Goal: Browse casually: Explore the website without a specific task or goal

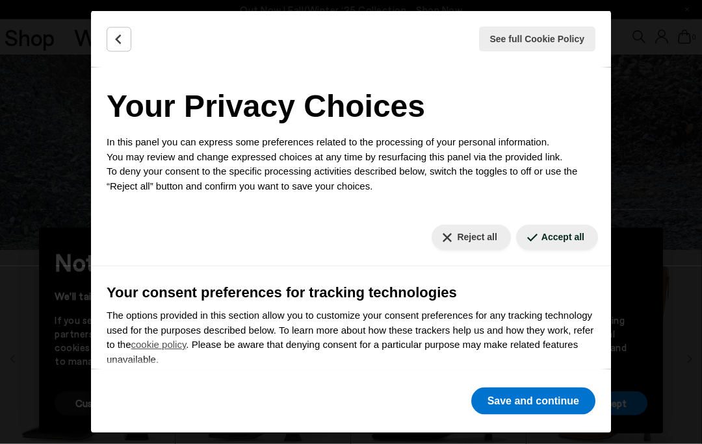
scroll to position [194, 0]
click at [467, 250] on button "Reject all" at bounding box center [470, 237] width 79 height 25
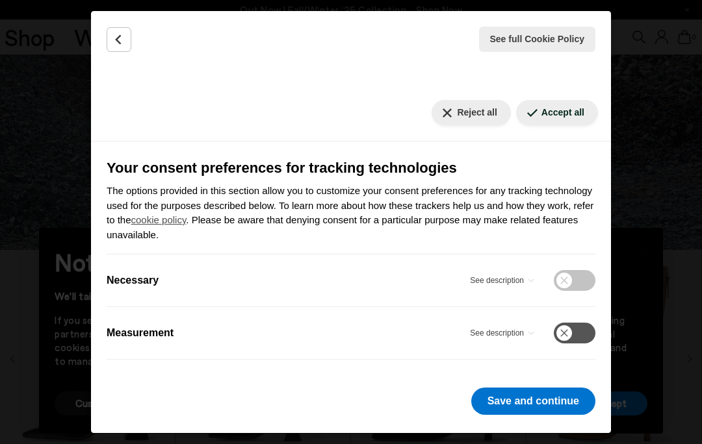
scroll to position [124, 0]
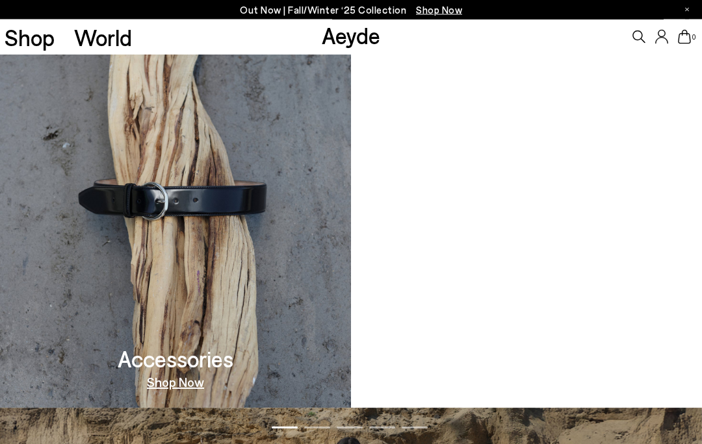
scroll to position [1107, 0]
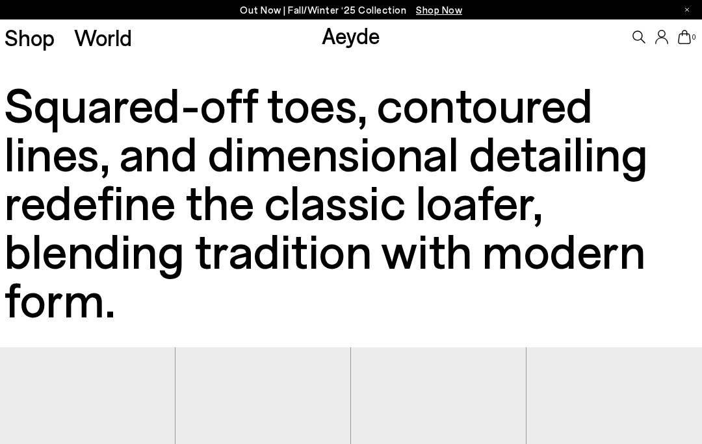
scroll to position [3, 0]
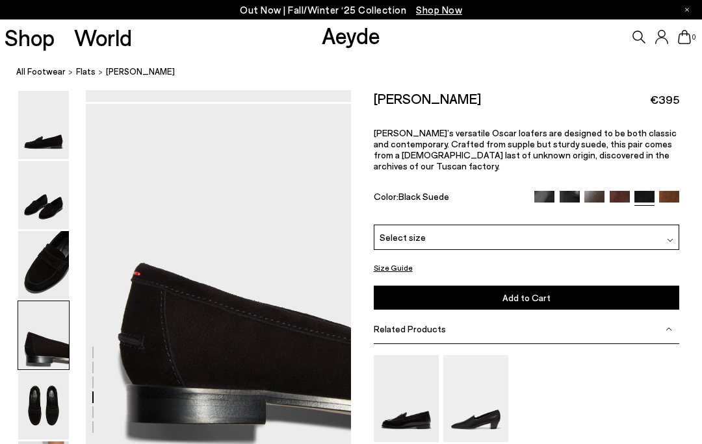
scroll to position [1050, 0]
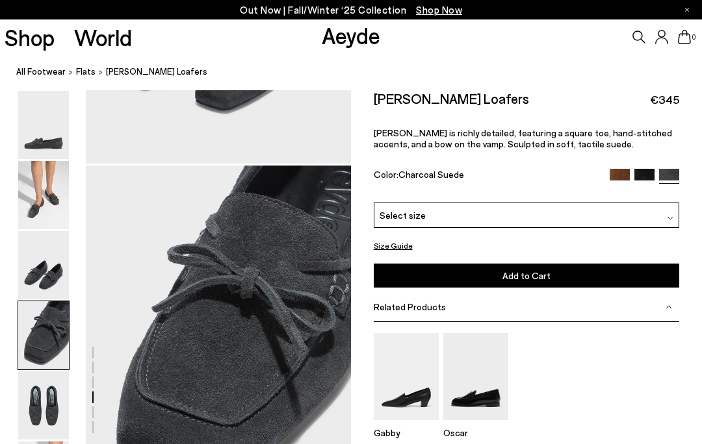
scroll to position [1067, 0]
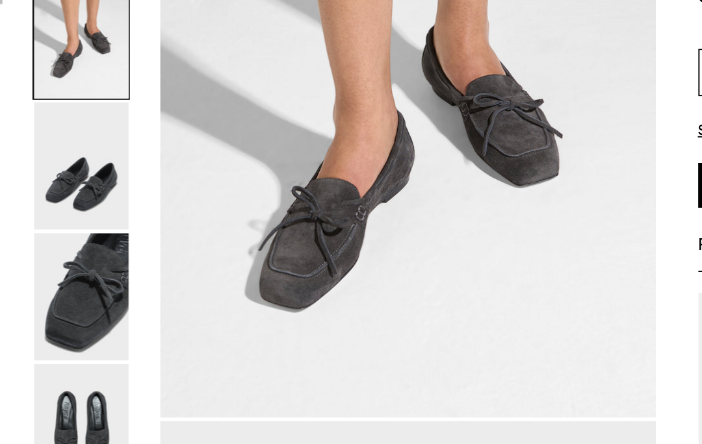
scroll to position [405, 0]
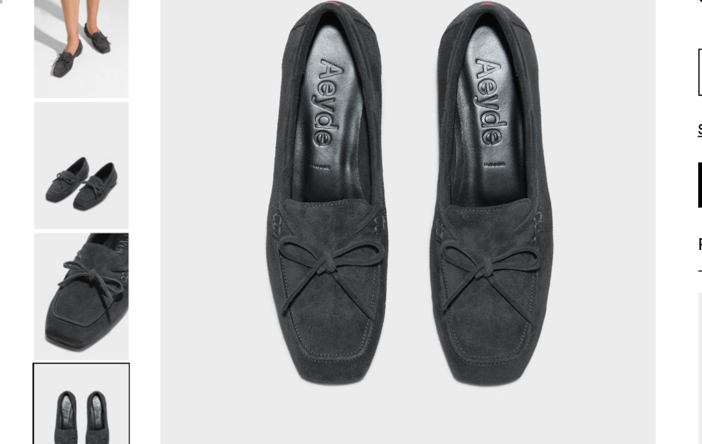
scroll to position [1431, 0]
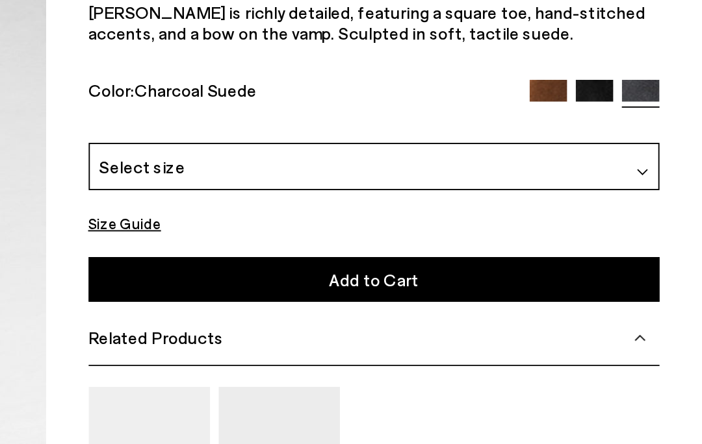
scroll to position [307, 0]
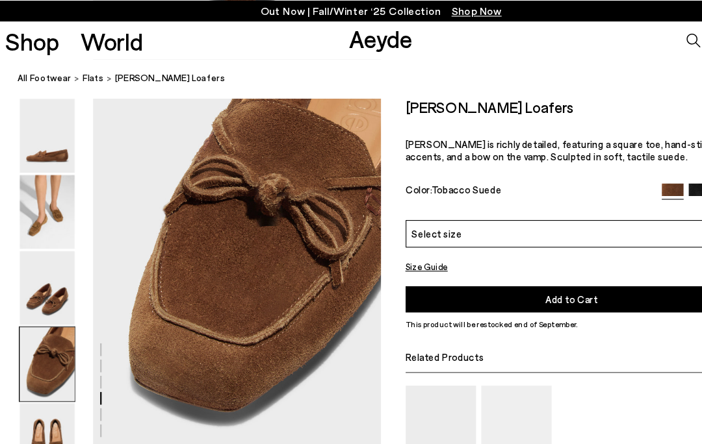
scroll to position [1096, 0]
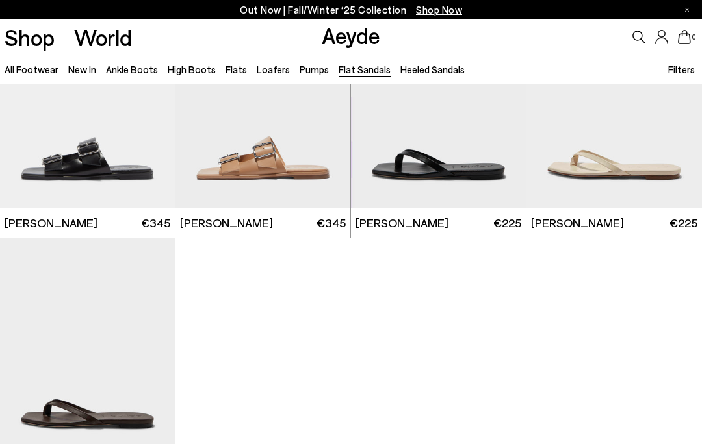
scroll to position [1326, 0]
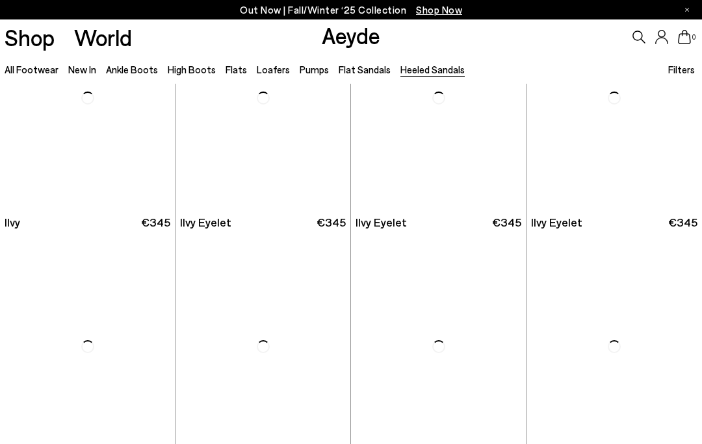
scroll to position [1590, 0]
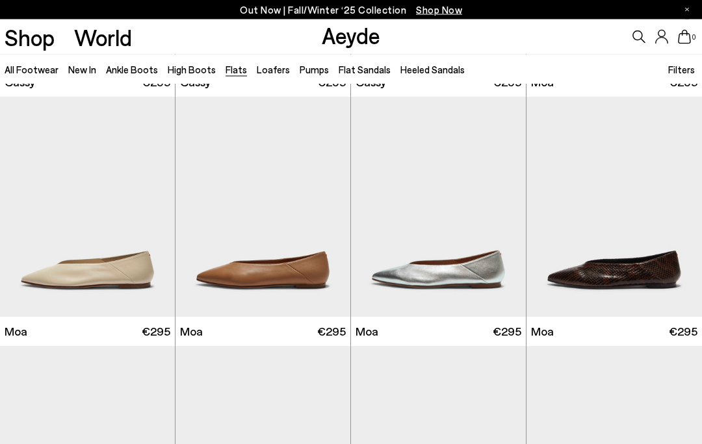
scroll to position [1737, 0]
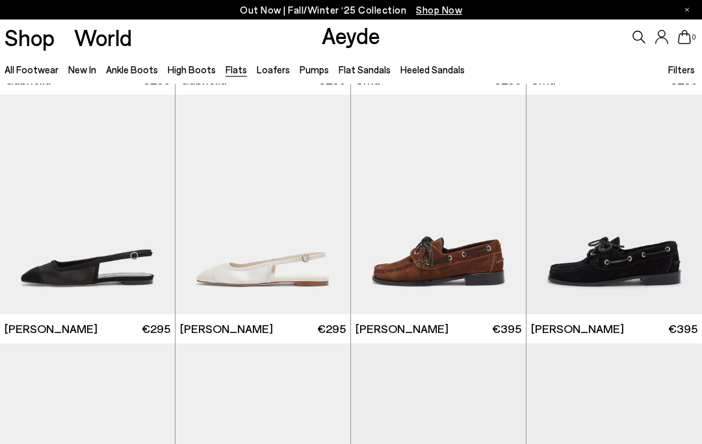
scroll to position [4722, 0]
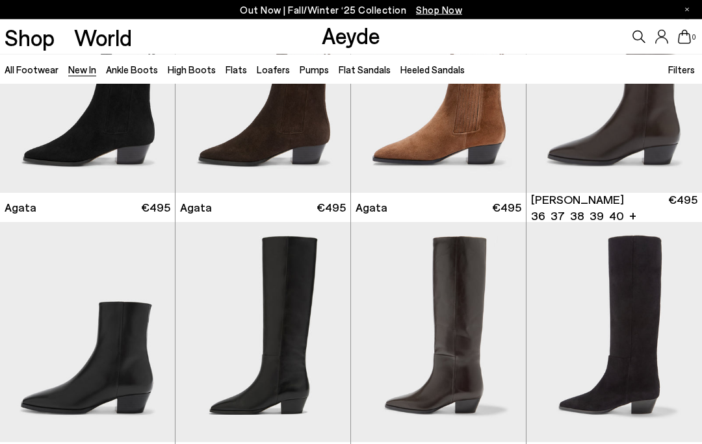
scroll to position [374, 0]
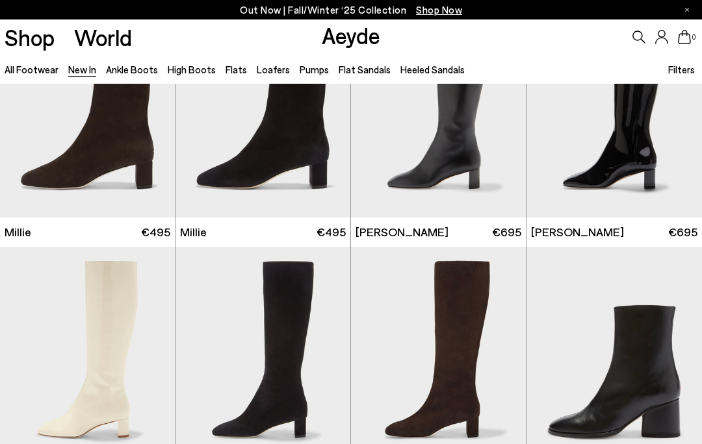
scroll to position [2342, 0]
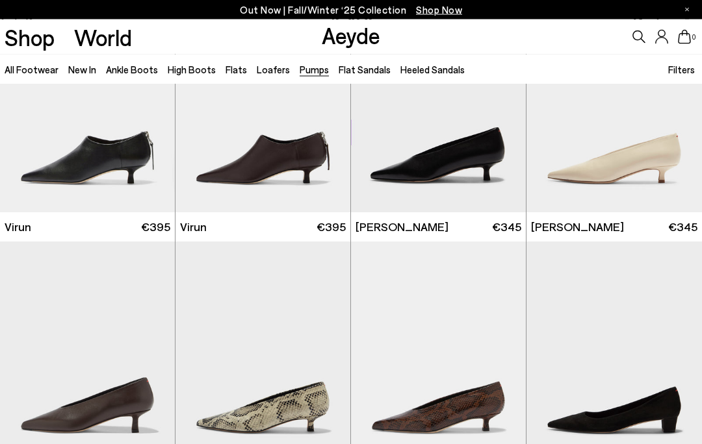
scroll to position [1088, 0]
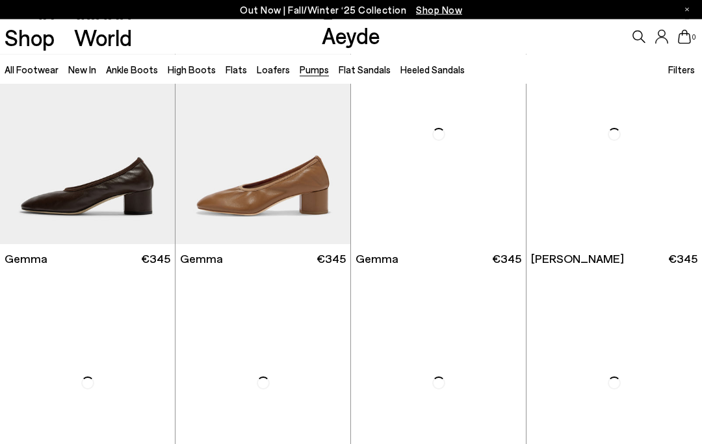
scroll to position [2800, 0]
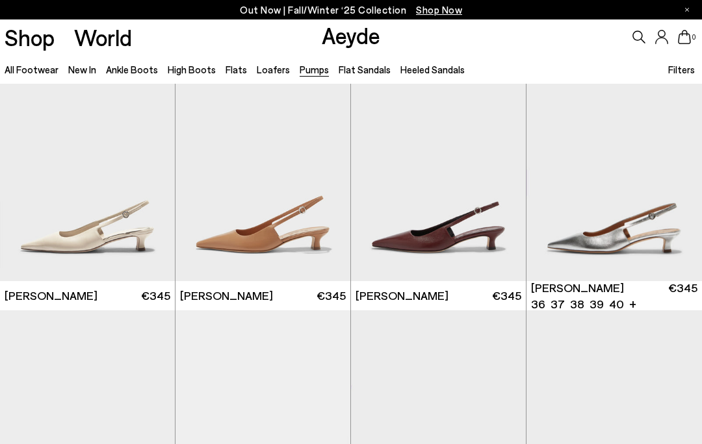
scroll to position [3011, 0]
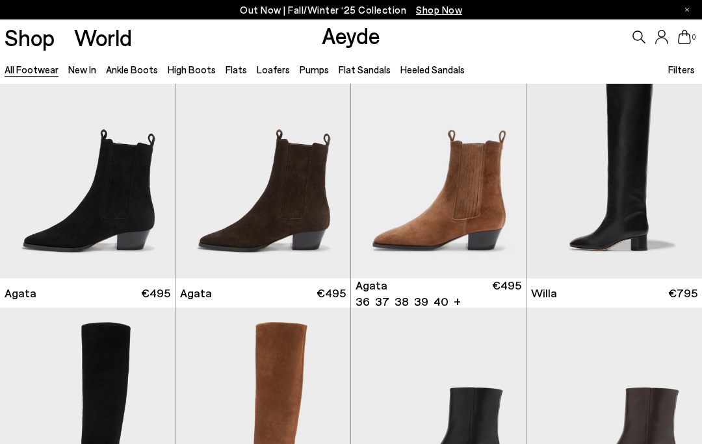
scroll to position [318, 0]
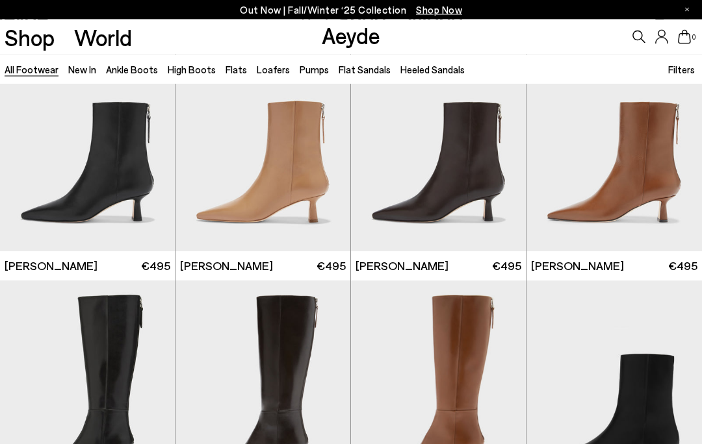
scroll to position [1790, 0]
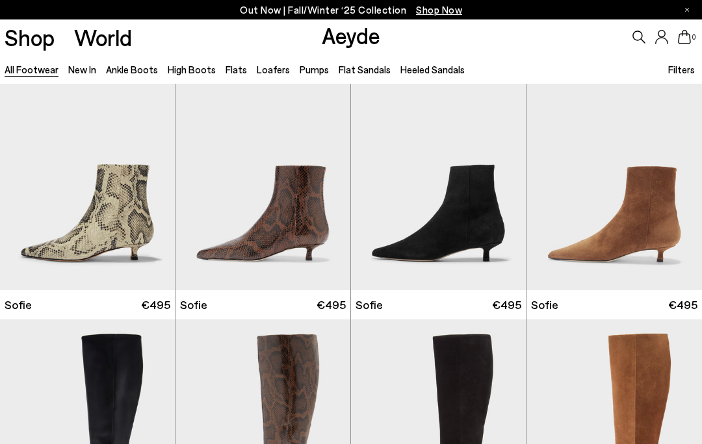
scroll to position [3313, 0]
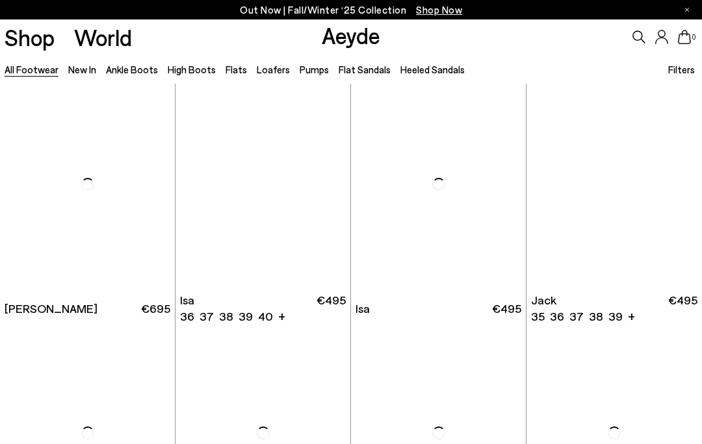
scroll to position [6045, 0]
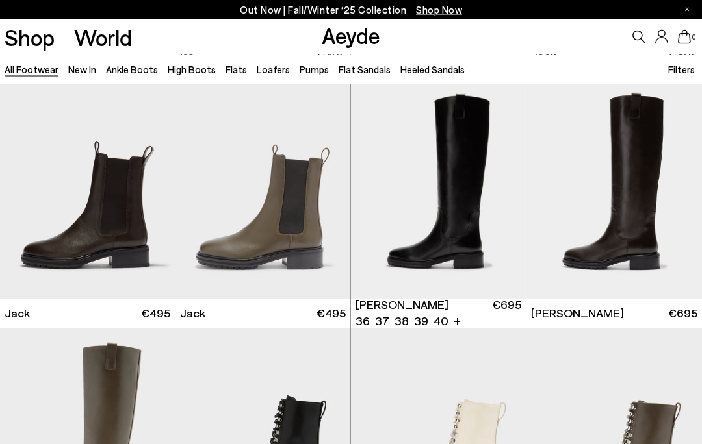
scroll to position [6239, 0]
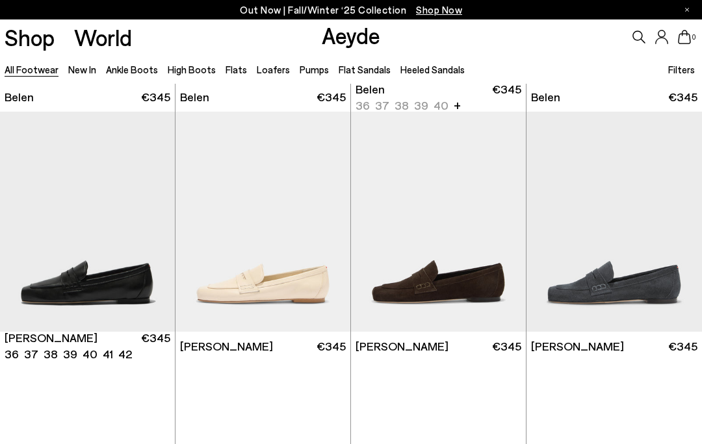
scroll to position [8224, 0]
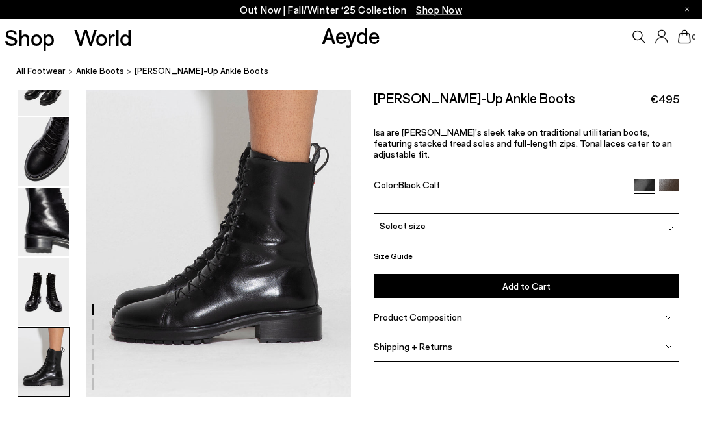
scroll to position [1814, 0]
